Goal: Task Accomplishment & Management: Use online tool/utility

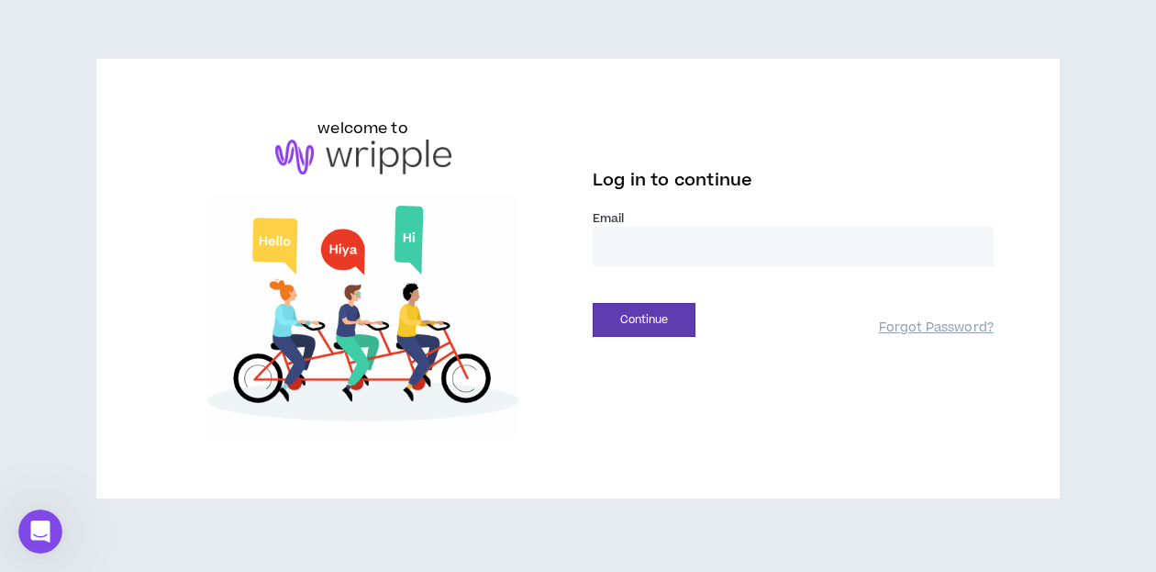
click at [901, 228] on input "email" at bounding box center [793, 246] width 401 height 39
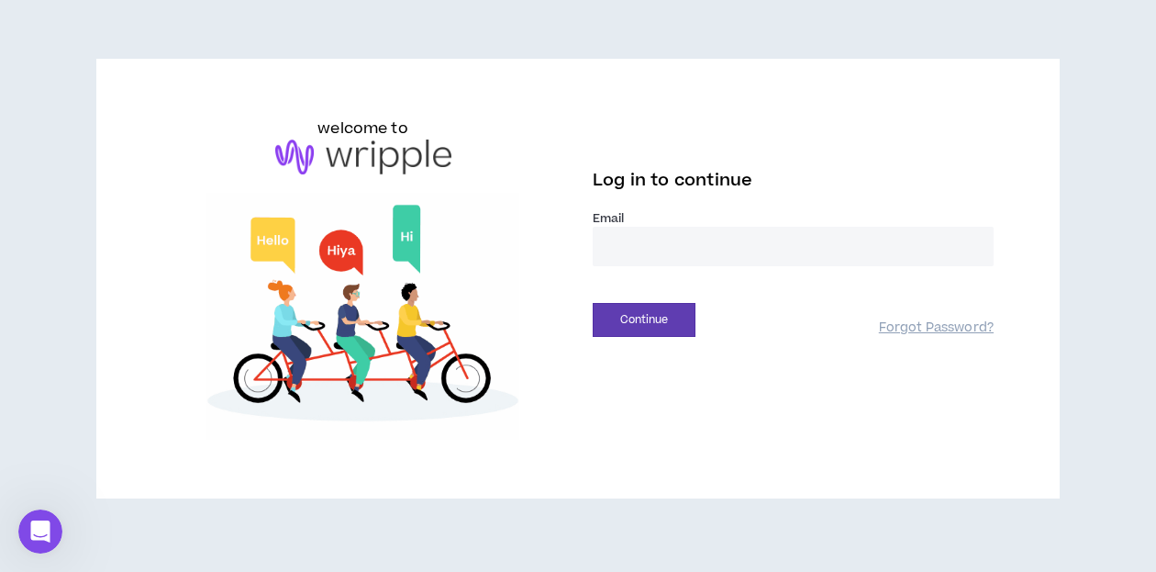
type input "**********"
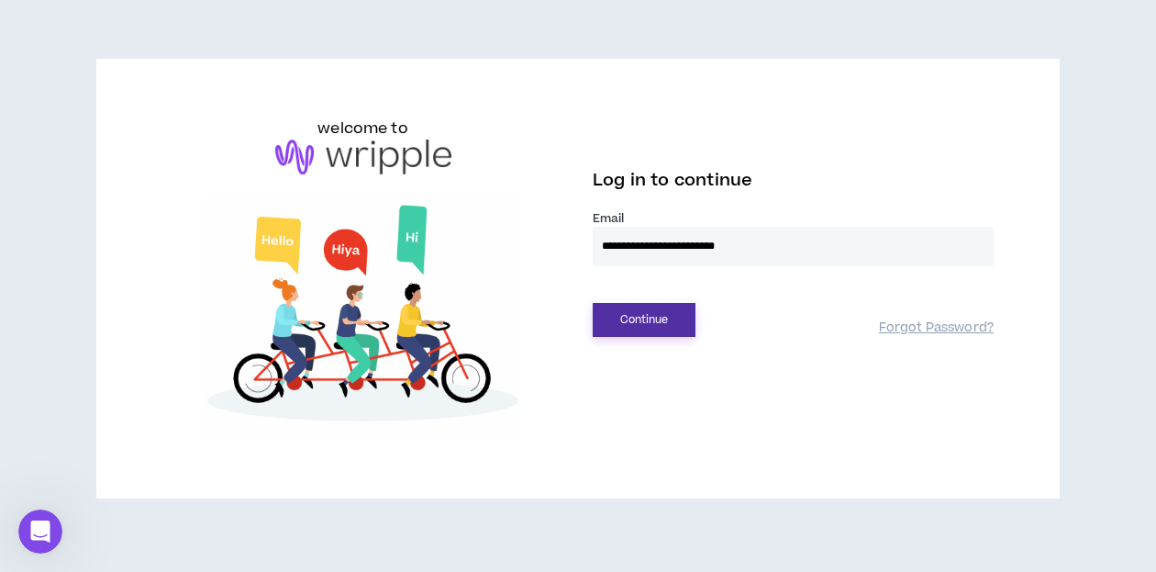
click at [668, 319] on button "Continue" at bounding box center [644, 320] width 103 height 34
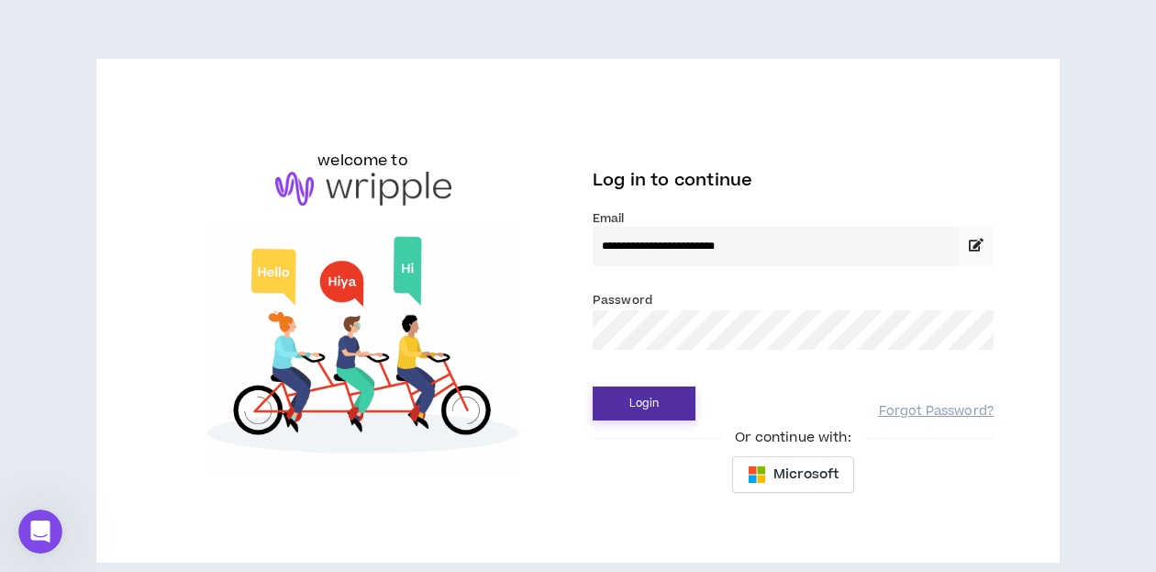
click at [641, 402] on button "Login" at bounding box center [644, 403] width 103 height 34
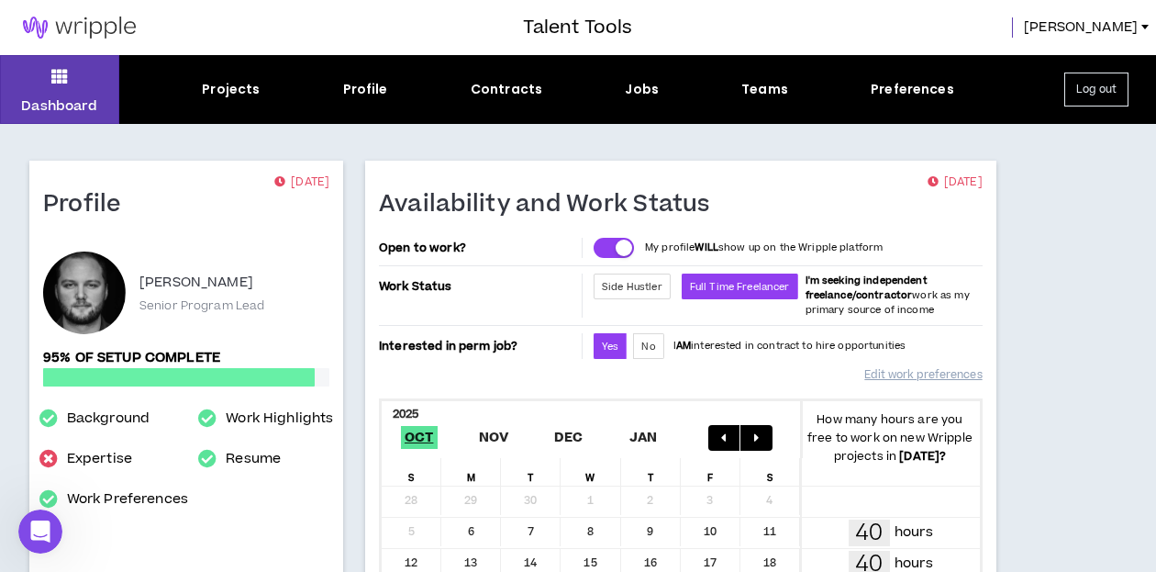
click at [231, 88] on div "Projects" at bounding box center [231, 89] width 58 height 19
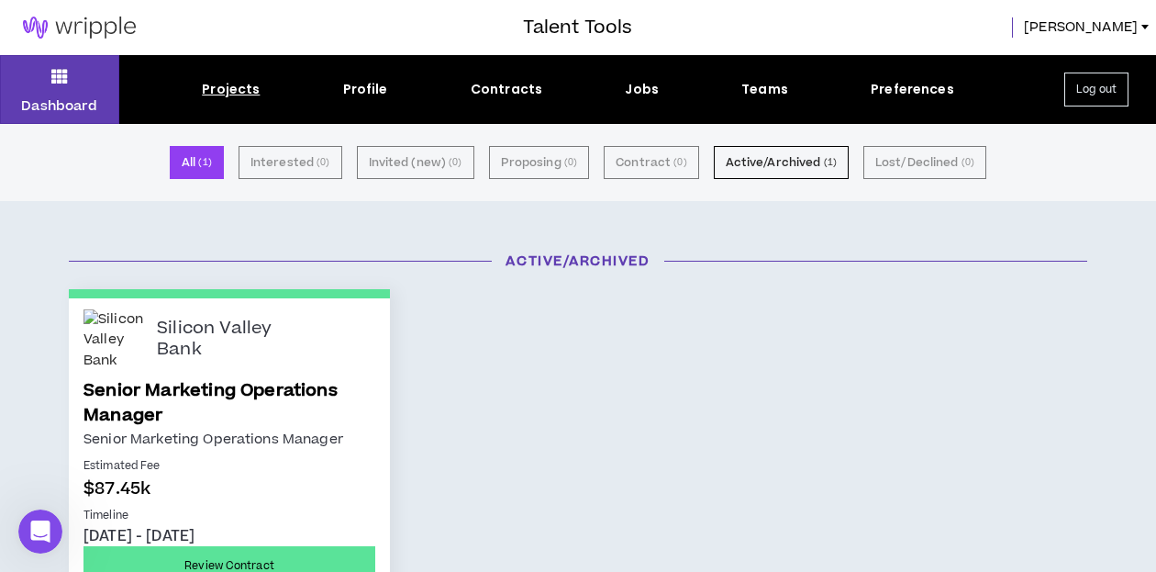
click at [139, 417] on link "Senior Marketing Operations Manager" at bounding box center [229, 403] width 292 height 50
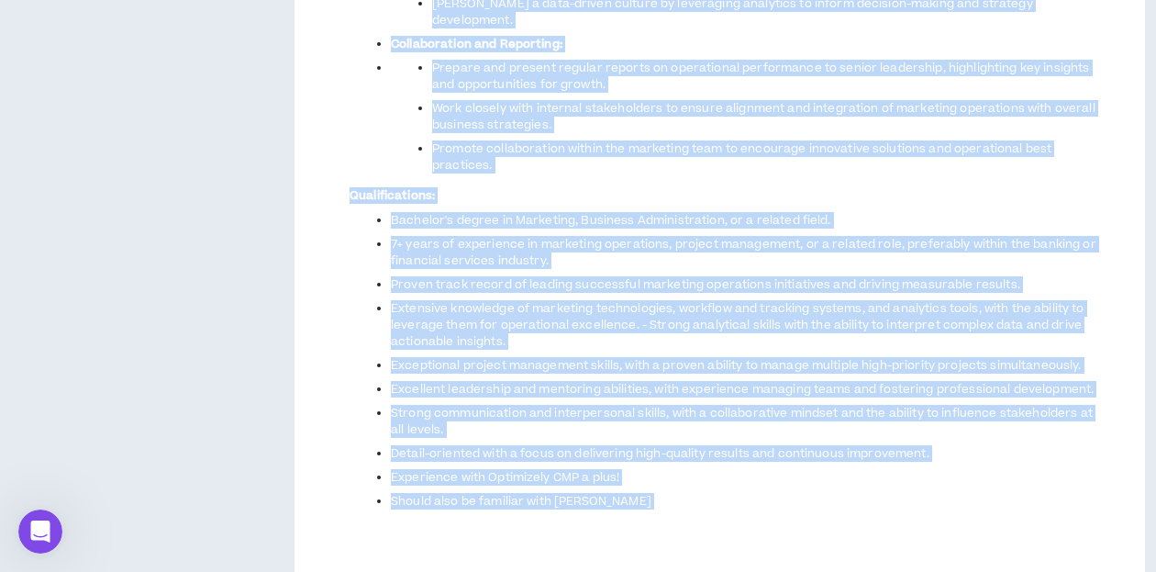
scroll to position [1450, 0]
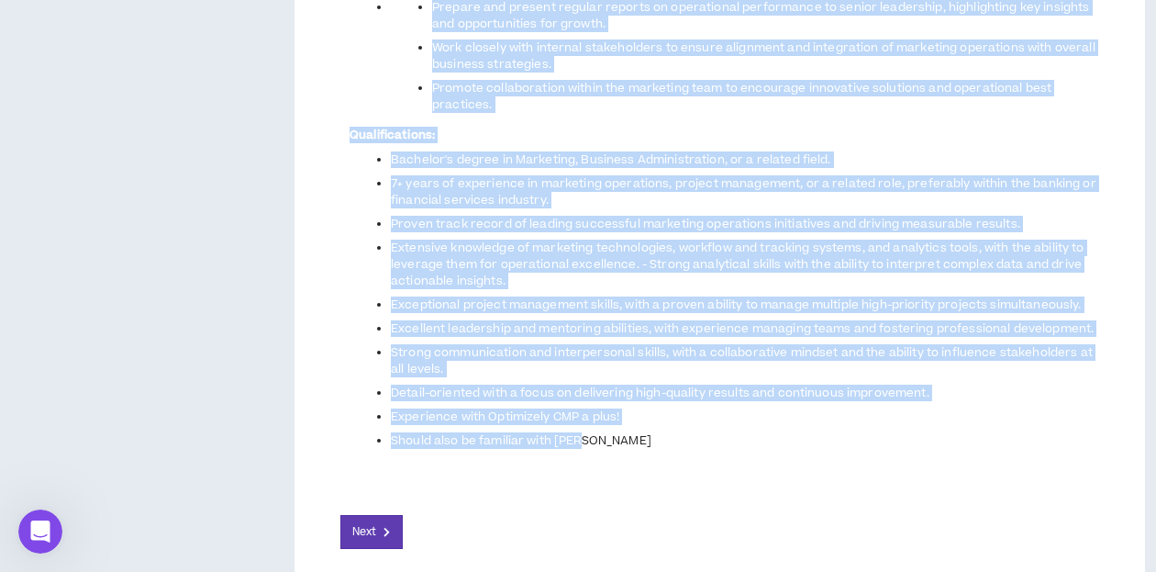
drag, startPoint x: 346, startPoint y: 282, endPoint x: 594, endPoint y: 428, distance: 287.9
copy span "We are seeking a highly skilled and strategic Senior Marketing Operations Manag…"
click at [882, 151] on li "Bachelor's degree in Marketing, Business Administration, or a related field." at bounding box center [745, 159] width 708 height 17
